Goal: Check status

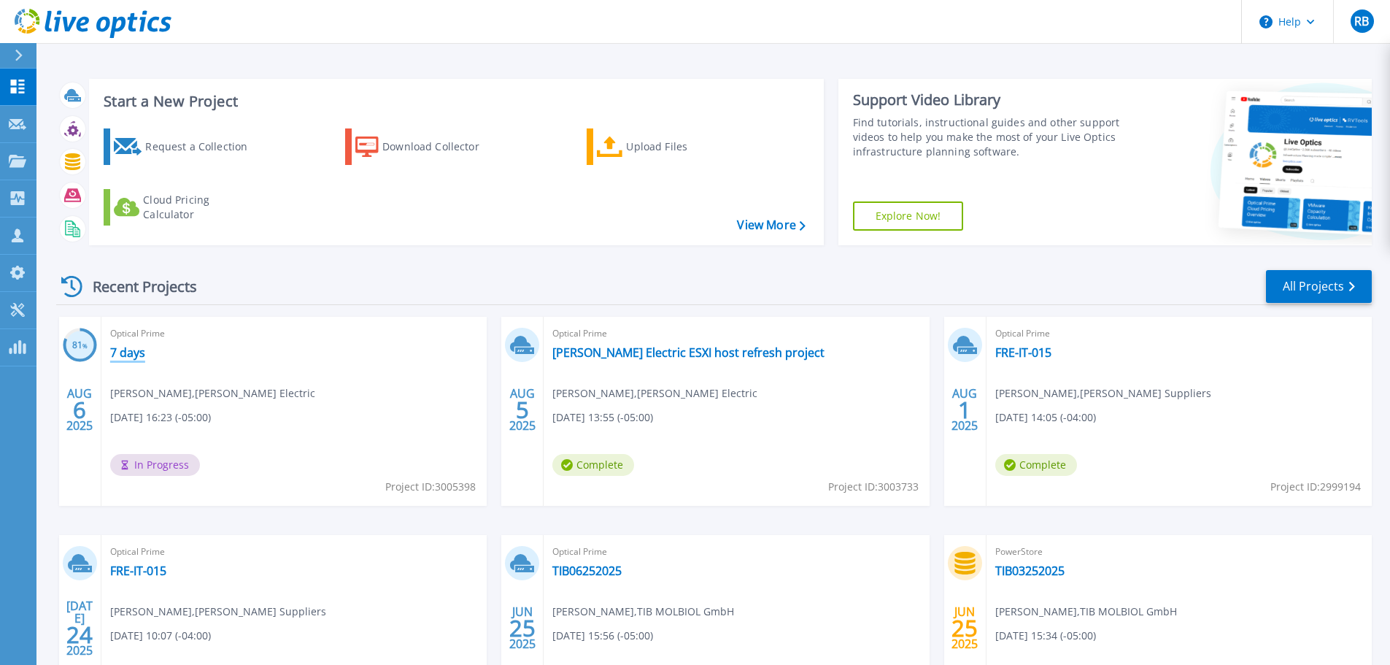
click at [117, 347] on link "7 days" at bounding box center [127, 352] width 35 height 15
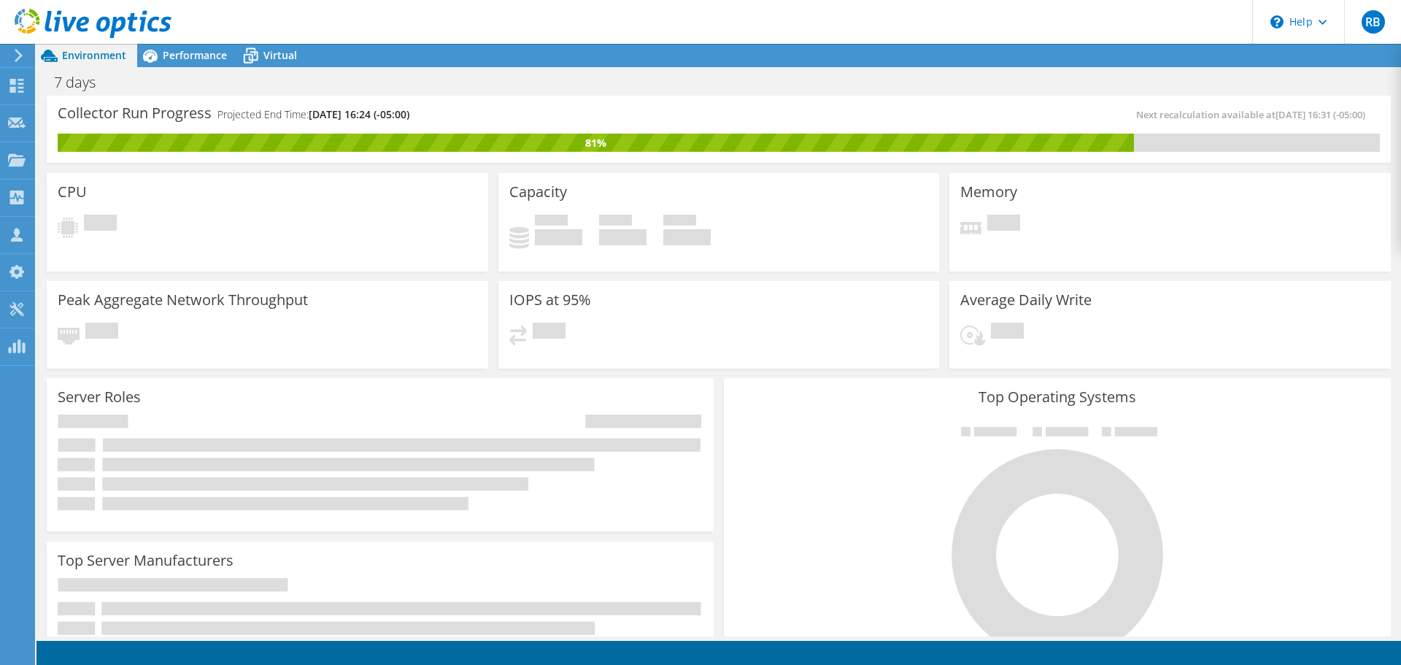
drag, startPoint x: 486, startPoint y: 119, endPoint x: 220, endPoint y: 114, distance: 265.7
click at [220, 114] on div "Collector Run Progress Projected End Time: [DATE] 16:24 (-05:00)" at bounding box center [388, 120] width 661 height 27
copy h4 "Projected End Time: [DATE] 16:24 (-05:00)"
